Goal: Transaction & Acquisition: Purchase product/service

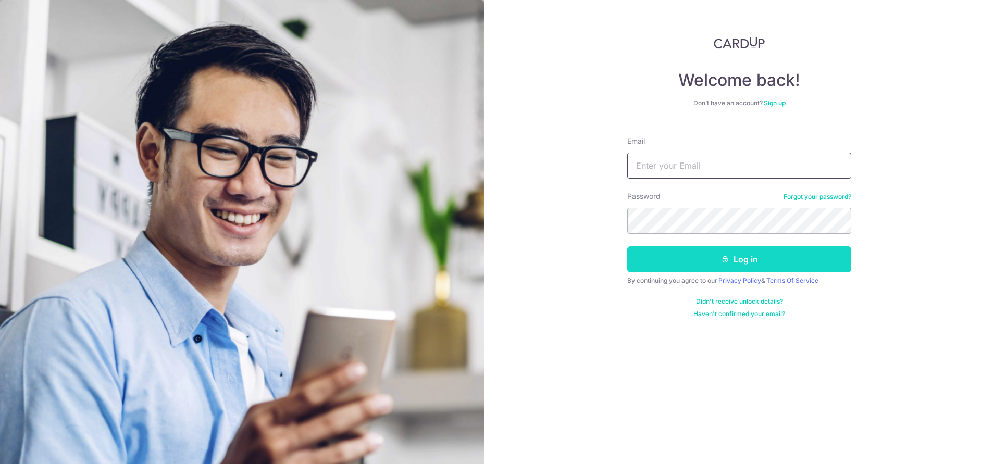
type input "pataud20@gmail.com"
click at [728, 263] on icon "submit" at bounding box center [725, 259] width 8 height 8
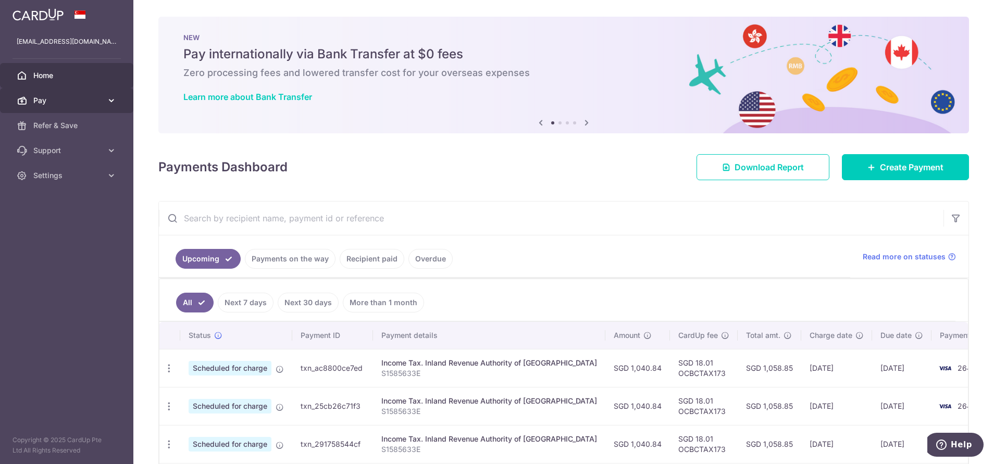
click at [41, 104] on span "Pay" at bounding box center [67, 100] width 69 height 10
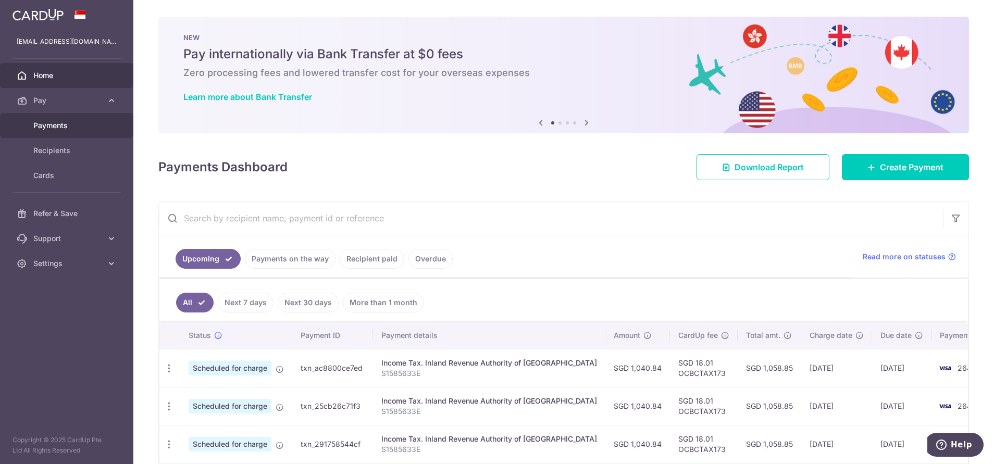
click at [54, 127] on span "Payments" at bounding box center [67, 125] width 69 height 10
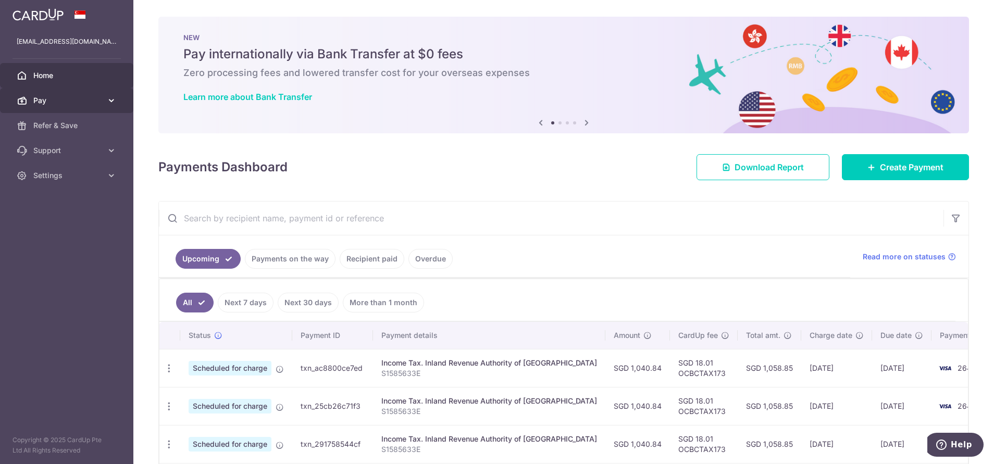
click at [119, 101] on link "Pay" at bounding box center [66, 100] width 133 height 25
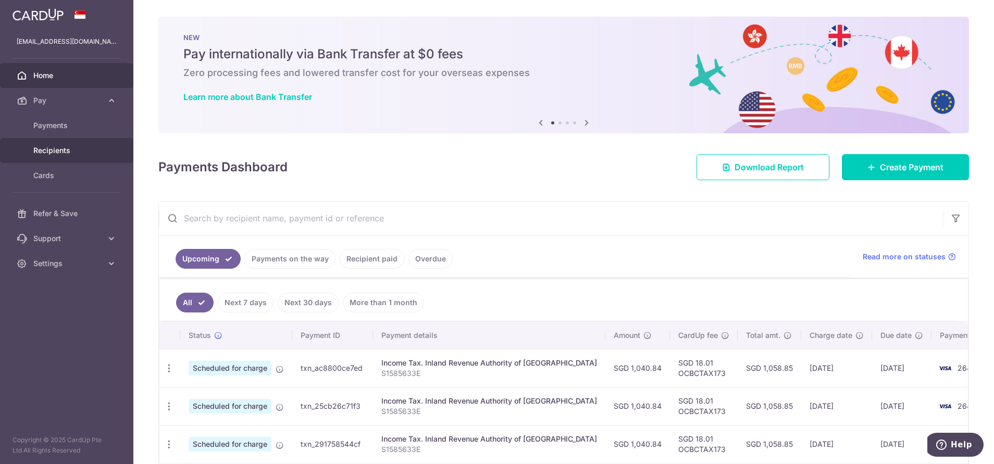
click at [54, 153] on span "Recipients" at bounding box center [67, 150] width 69 height 10
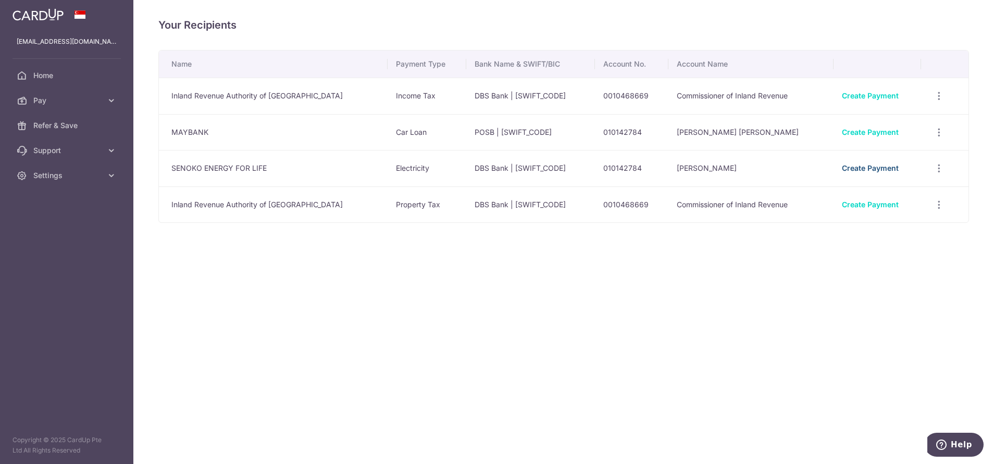
click at [864, 168] on link "Create Payment" at bounding box center [870, 168] width 57 height 9
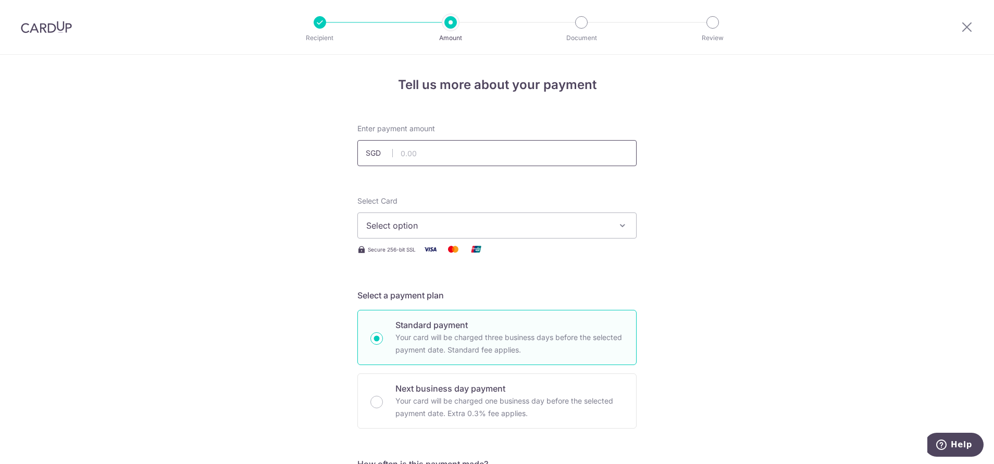
click at [457, 149] on input "text" at bounding box center [497, 153] width 279 height 26
type input "378.92"
click at [521, 214] on button "Select option" at bounding box center [497, 226] width 279 height 26
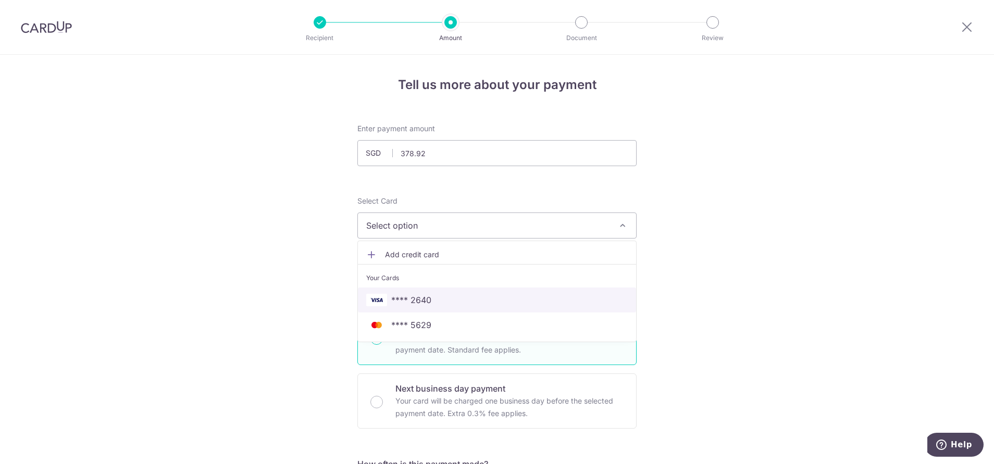
click at [434, 305] on span "**** 2640" at bounding box center [497, 300] width 262 height 13
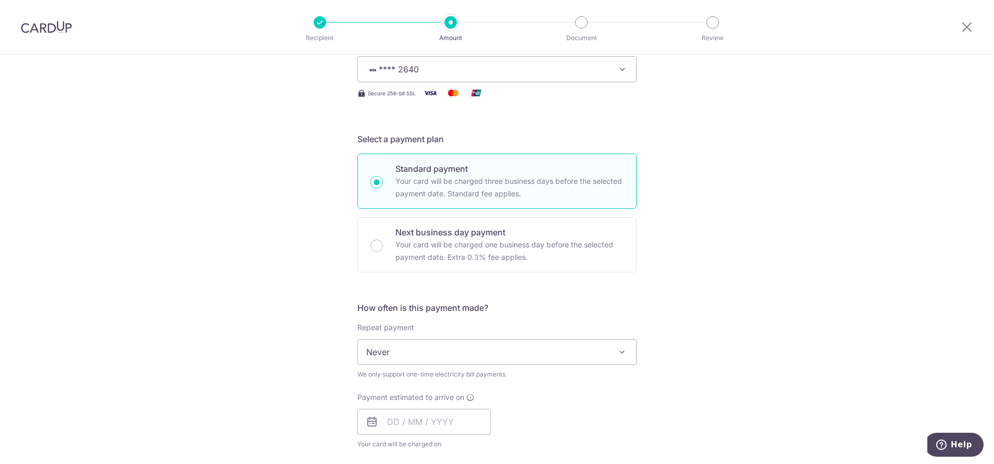
scroll to position [235, 0]
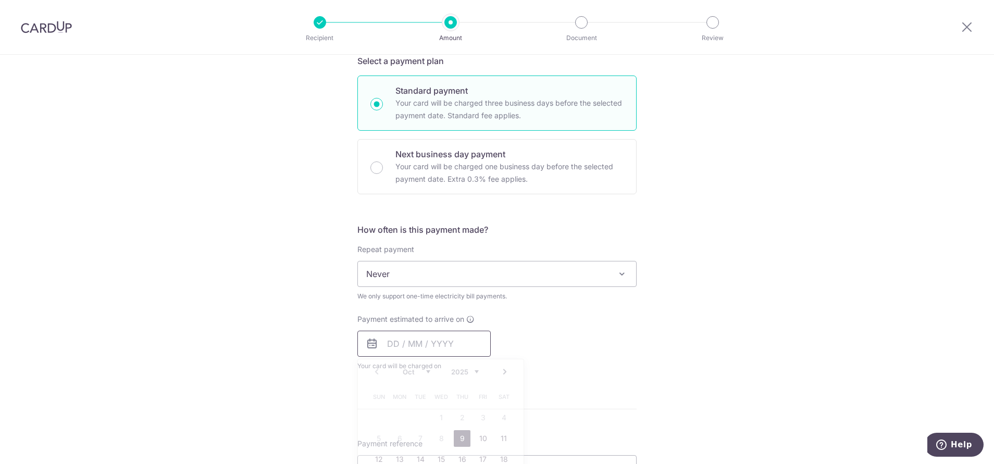
click at [434, 341] on input "text" at bounding box center [424, 344] width 133 height 26
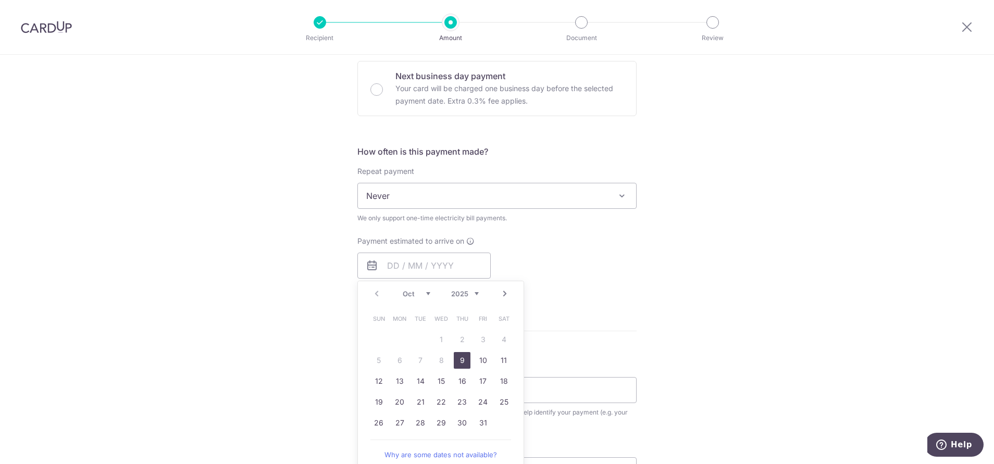
click at [646, 293] on div "Tell us more about your payment Enter payment amount SGD 378.92 378.92 Select C…" at bounding box center [497, 220] width 994 height 957
click at [429, 270] on input "text" at bounding box center [424, 266] width 133 height 26
click at [391, 380] on link "13" at bounding box center [399, 381] width 17 height 17
type input "13/10/2025"
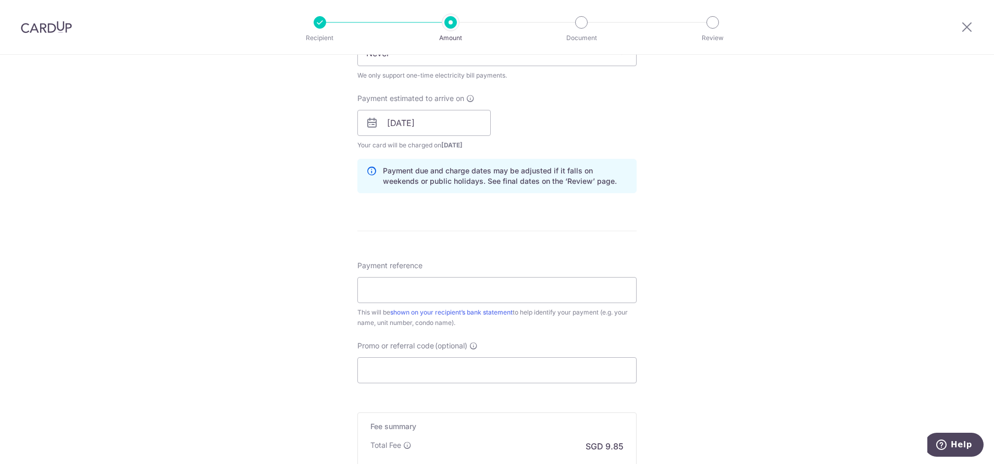
scroll to position [469, 0]
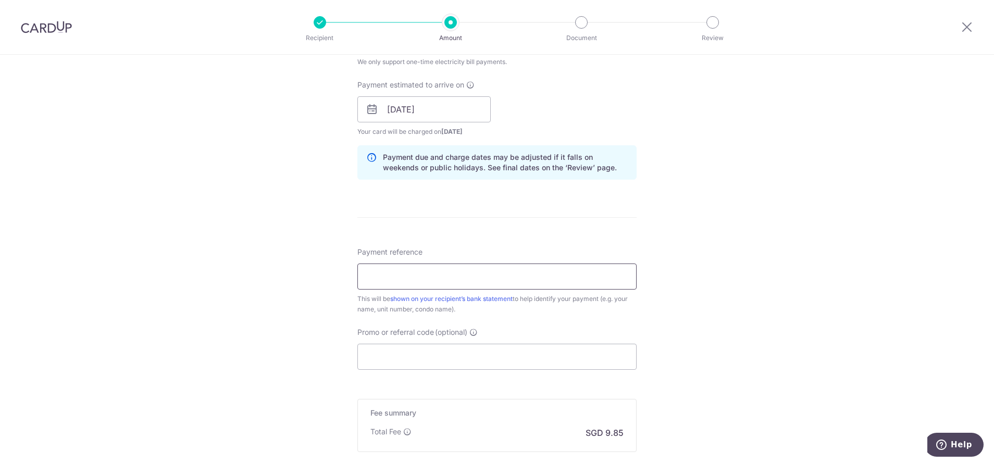
click at [419, 269] on input "Payment reference" at bounding box center [497, 277] width 279 height 26
type input "SENOKO ENERGY SUPPLY"
type input "OCBC195"
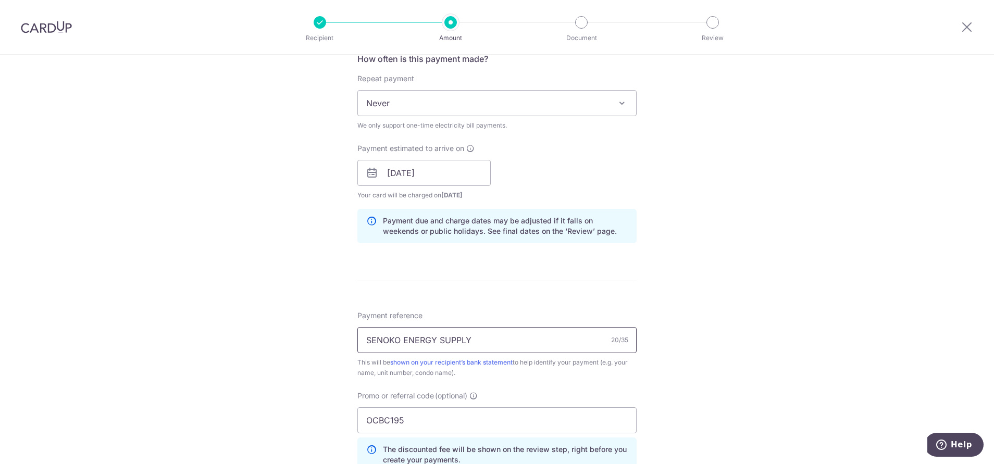
scroll to position [484, 0]
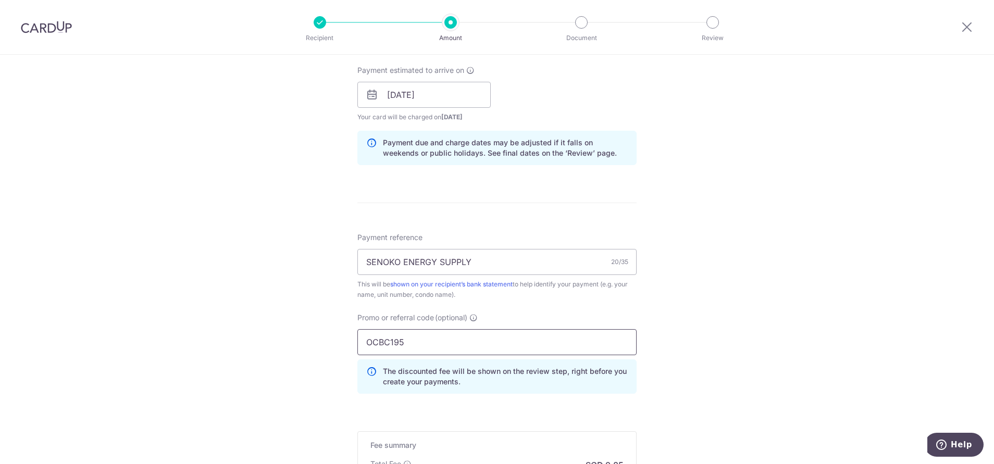
click at [438, 353] on input "OCBC195" at bounding box center [497, 342] width 279 height 26
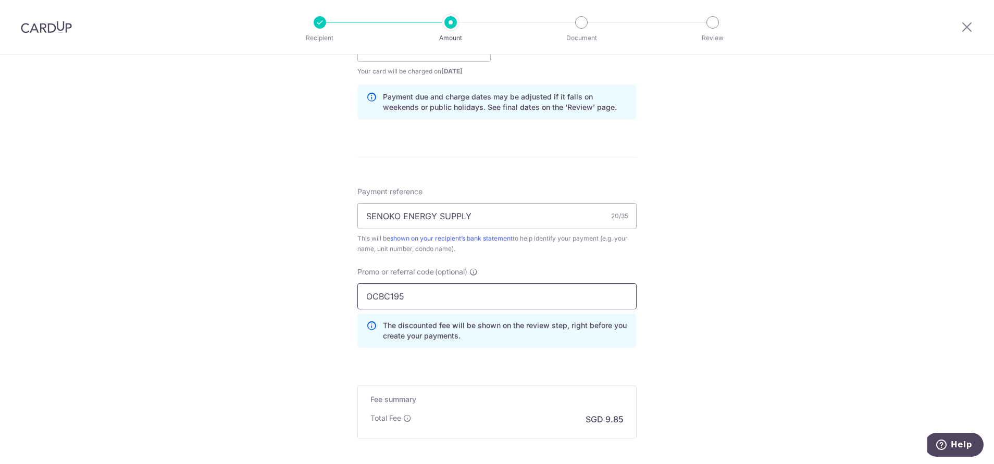
scroll to position [637, 0]
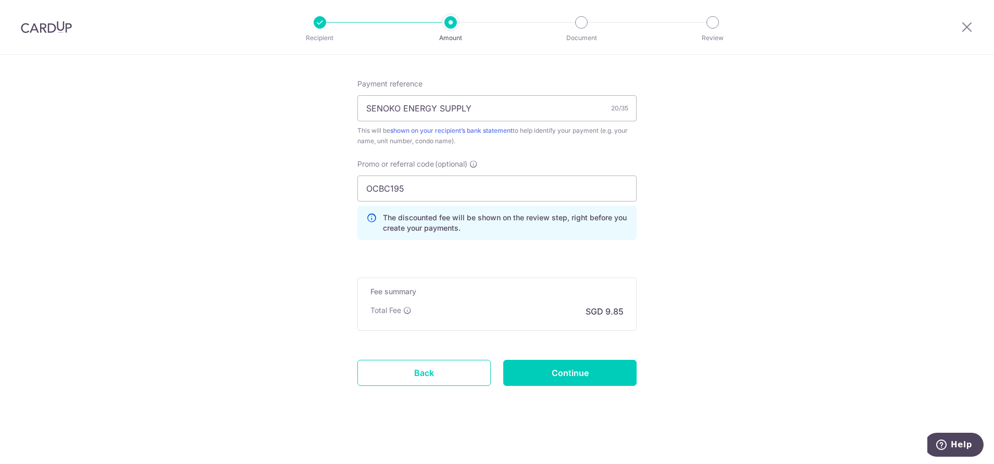
click at [553, 370] on input "Continue" at bounding box center [569, 373] width 133 height 26
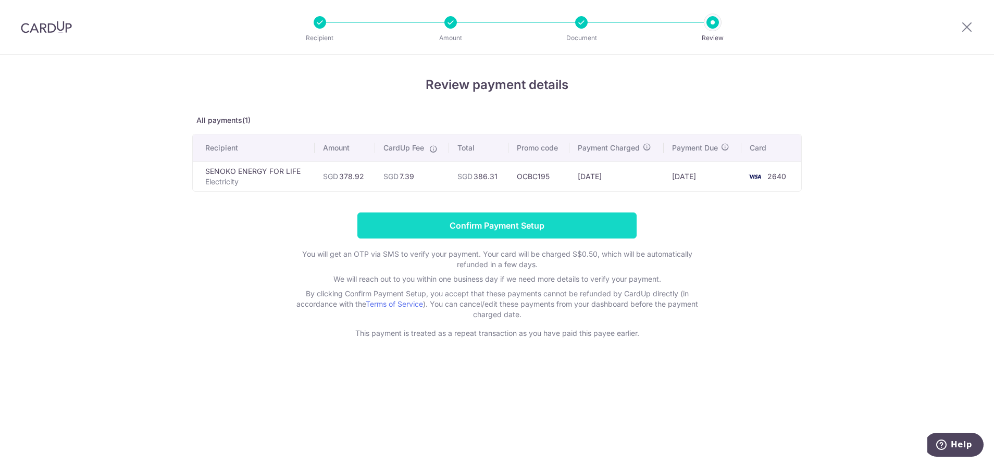
click at [505, 222] on input "Confirm Payment Setup" at bounding box center [497, 226] width 279 height 26
